Goal: Task Accomplishment & Management: Use online tool/utility

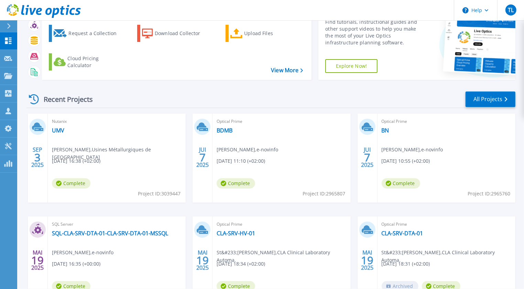
scroll to position [30, 0]
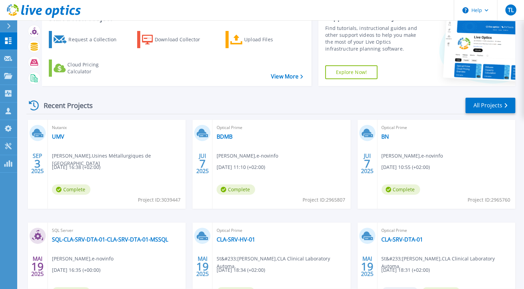
click at [484, 48] on icon at bounding box center [495, 47] width 104 height 69
click at [488, 108] on link "All Projects" at bounding box center [490, 105] width 50 height 15
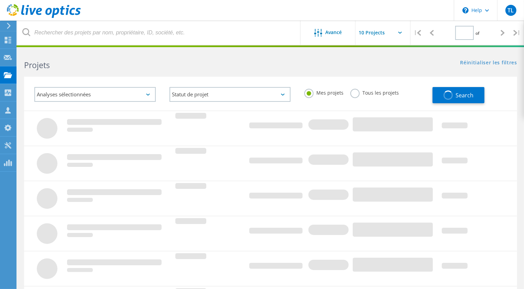
type input "1"
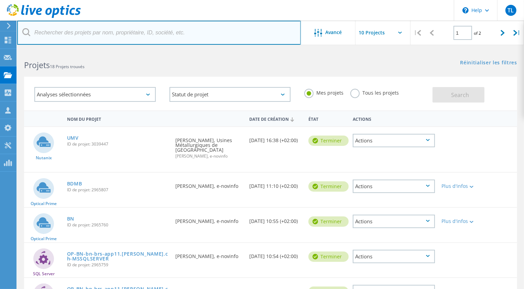
click at [64, 32] on input "text" at bounding box center [158, 33] width 283 height 24
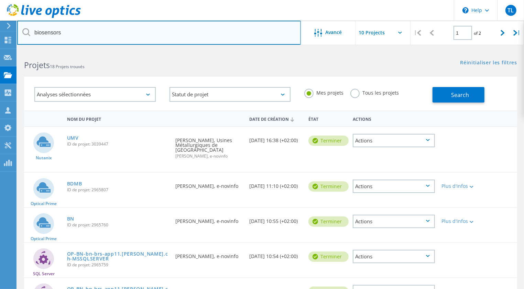
type input "biosensors"
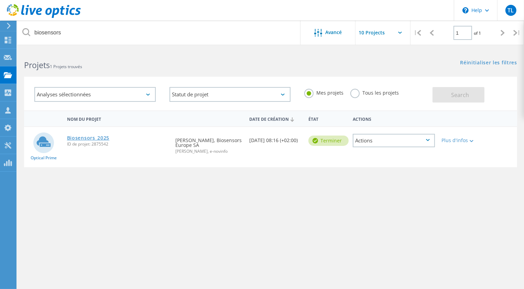
click at [79, 135] on link "Biosensors_2025" at bounding box center [88, 137] width 43 height 5
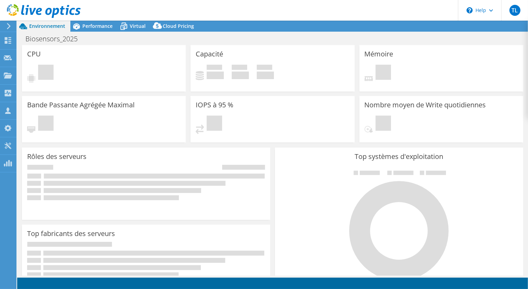
select select "EUFrankfurt"
select select "CHF"
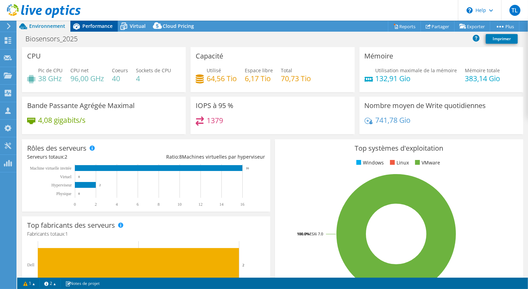
click at [99, 26] on span "Performance" at bounding box center [97, 26] width 30 height 7
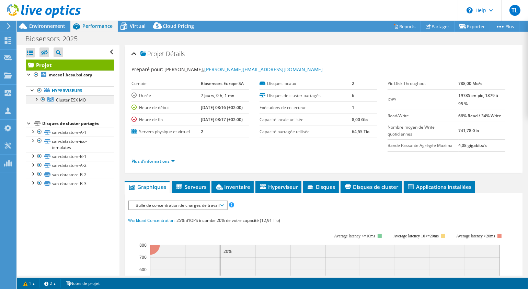
click at [34, 98] on div at bounding box center [36, 98] width 7 height 7
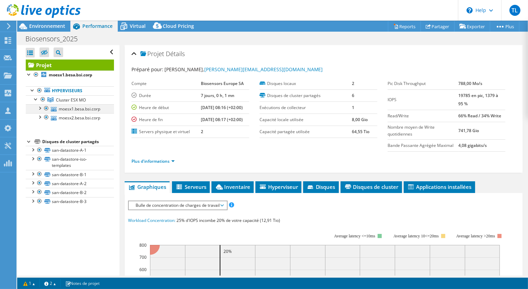
click at [42, 107] on div at bounding box center [39, 107] width 7 height 7
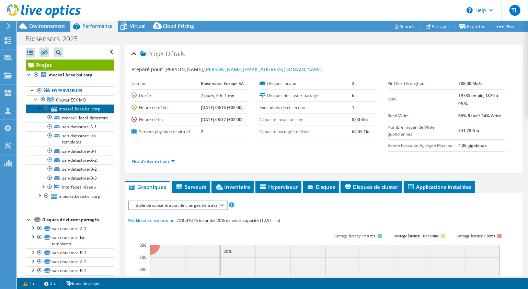
click at [64, 109] on link "moesx1.besa.bsi.corp" at bounding box center [70, 108] width 88 height 9
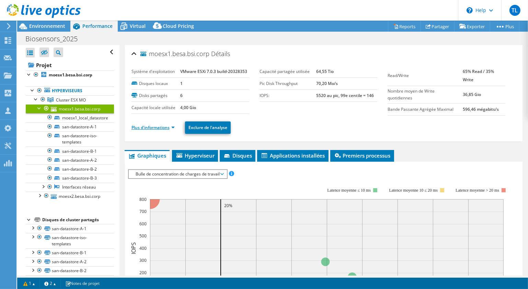
click at [155, 129] on link "Plus d'informations" at bounding box center [153, 127] width 43 height 6
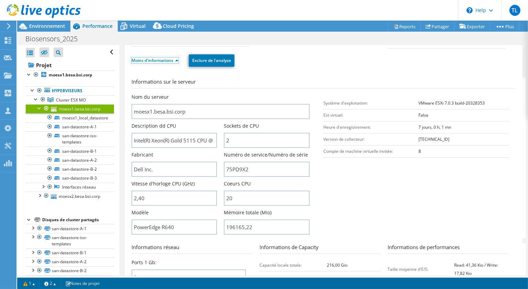
scroll to position [93, 0]
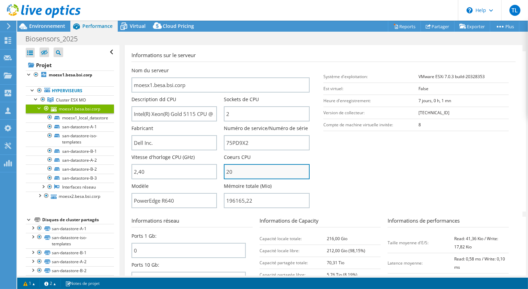
drag, startPoint x: 260, startPoint y: 170, endPoint x: 223, endPoint y: 166, distance: 37.3
click at [224, 166] on input "20" at bounding box center [267, 171] width 86 height 15
